Goal: Task Accomplishment & Management: Manage account settings

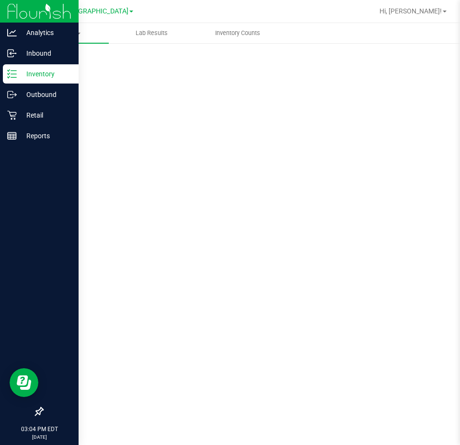
click at [59, 74] on p "Inventory" at bounding box center [46, 74] width 58 height 12
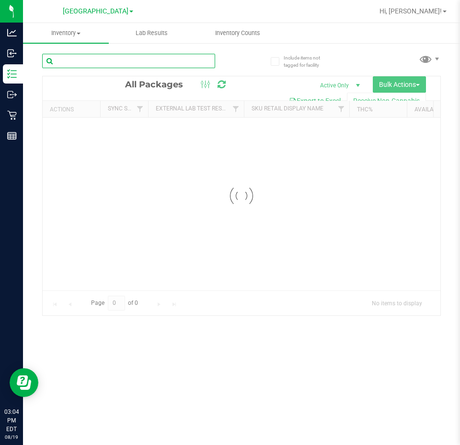
click at [112, 61] on input "text" at bounding box center [128, 61] width 173 height 14
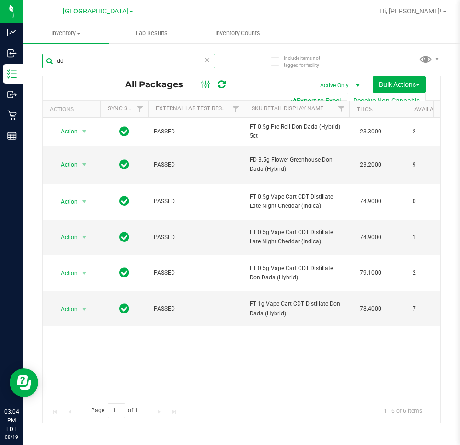
type input "d"
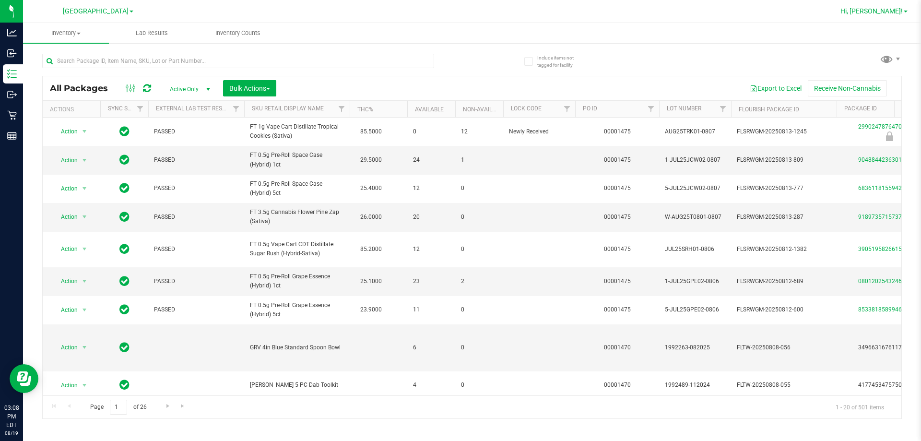
click at [460, 8] on span "Hi, [PERSON_NAME]!" at bounding box center [871, 11] width 62 height 8
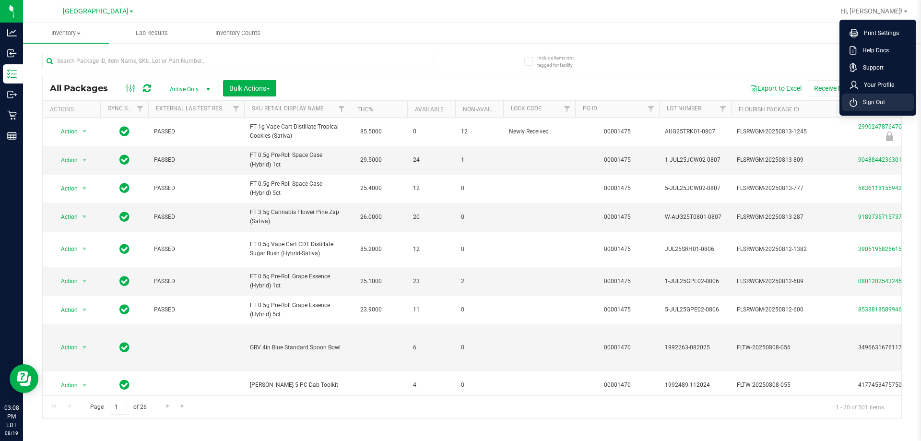
click at [460, 97] on li "Sign Out" at bounding box center [878, 102] width 72 height 17
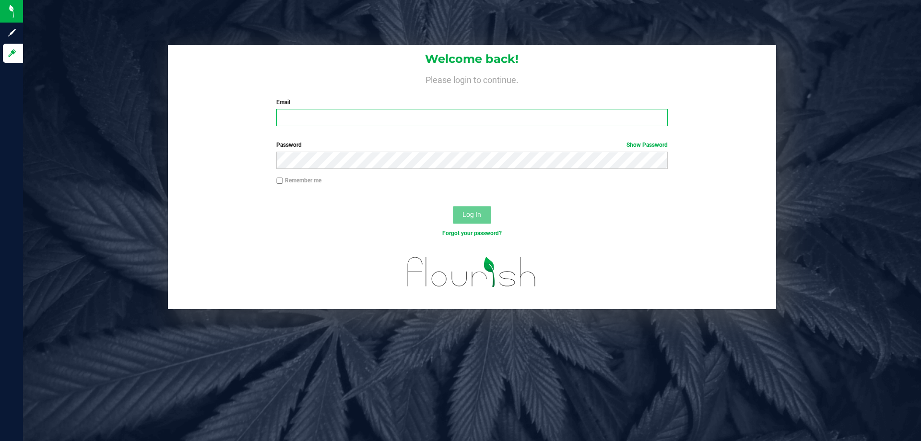
click at [293, 116] on input "Email" at bounding box center [471, 117] width 391 height 17
type input "[EMAIL_ADDRESS][DOMAIN_NAME]"
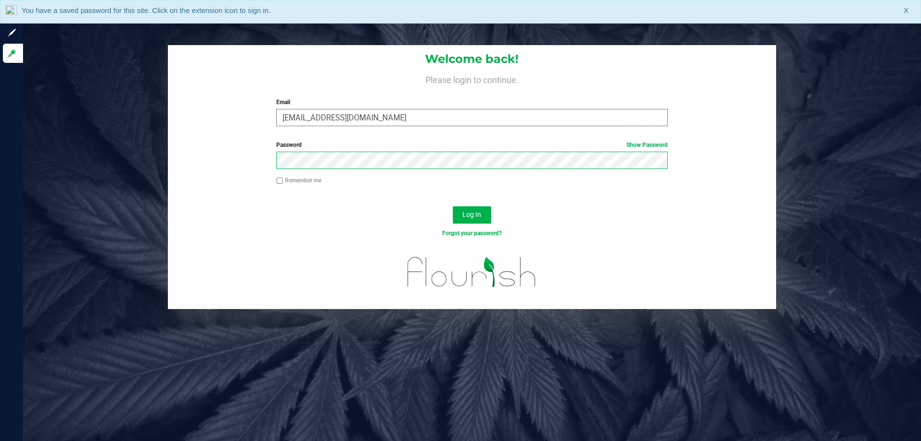
click at [453, 206] on button "Log In" at bounding box center [472, 214] width 38 height 17
